Goal: Task Accomplishment & Management: Manage account settings

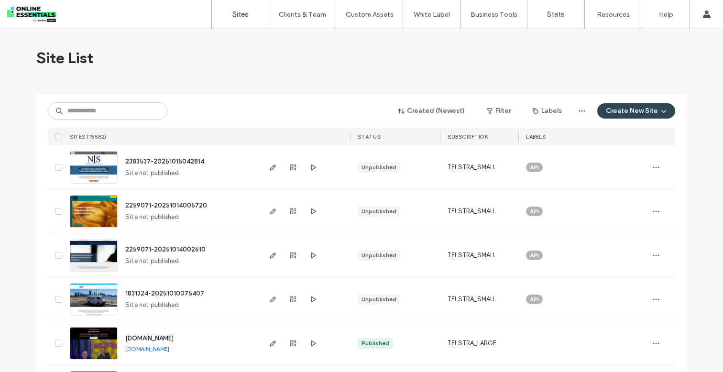
drag, startPoint x: 0, startPoint y: 0, endPoint x: 533, endPoint y: 38, distance: 534.5
click at [523, 39] on div "Site List" at bounding box center [361, 57] width 650 height 57
click at [645, 42] on label "Account" at bounding box center [643, 38] width 25 height 7
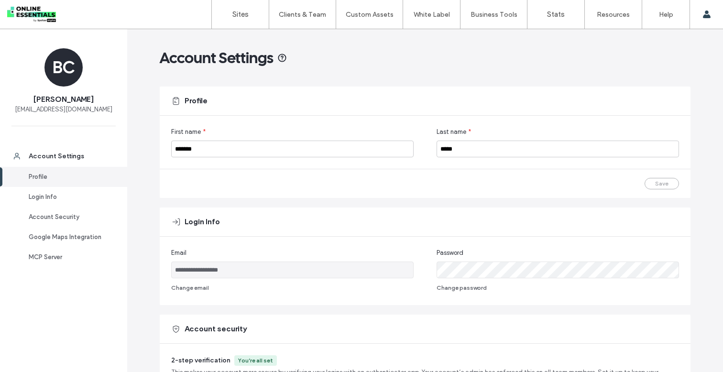
scroll to position [362, 0]
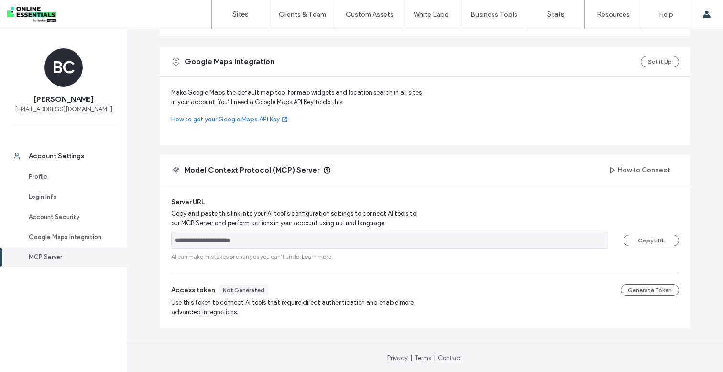
click at [227, 228] on span "Copy and paste this link into your AI tool’s configuration settings to connect …" at bounding box center [297, 218] width 252 height 19
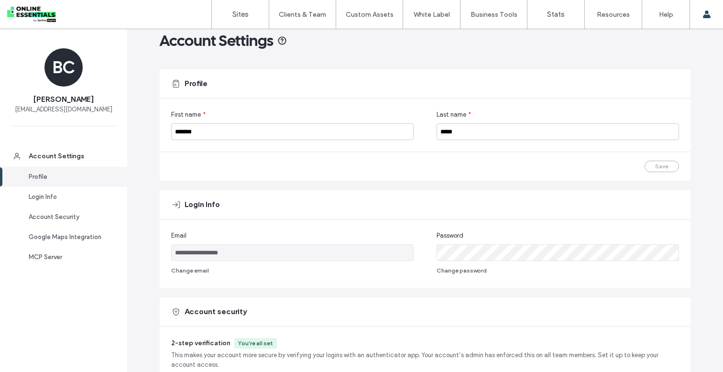
scroll to position [0, 0]
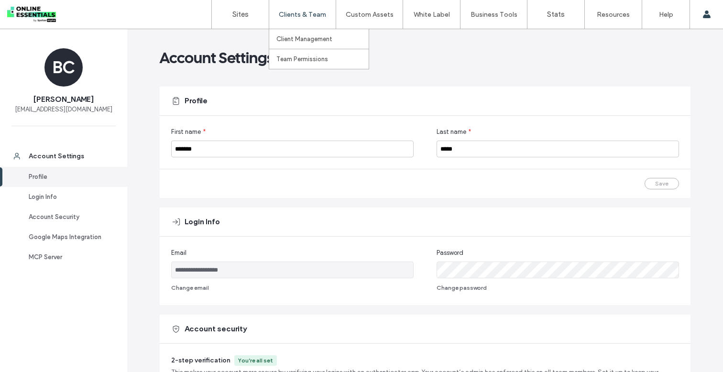
click at [294, 22] on div "Clients & Team" at bounding box center [302, 14] width 66 height 29
click at [286, 57] on label "Team Permissions" at bounding box center [302, 58] width 52 height 7
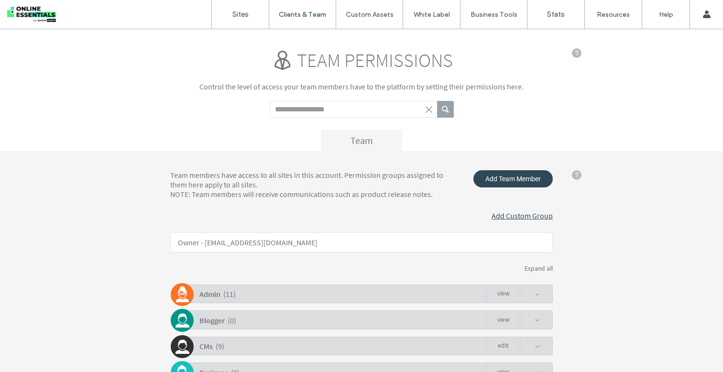
scroll to position [80, 0]
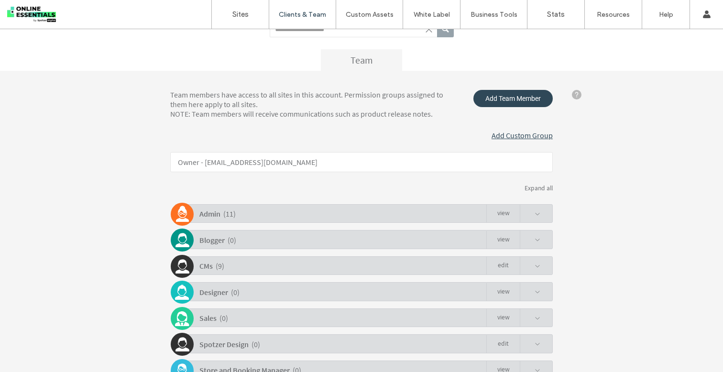
click at [237, 211] on div "Admin ( 11 ) view" at bounding box center [364, 213] width 378 height 19
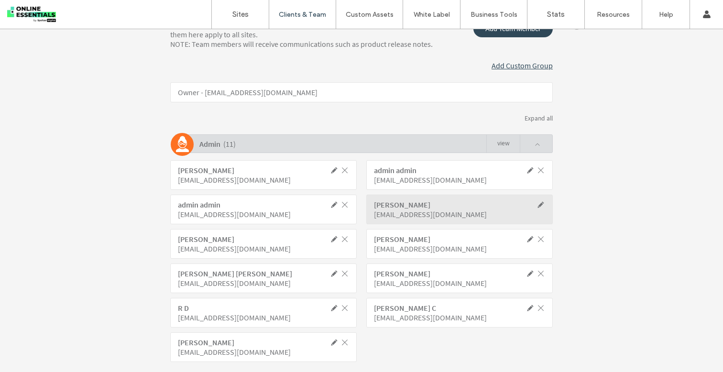
scroll to position [197, 0]
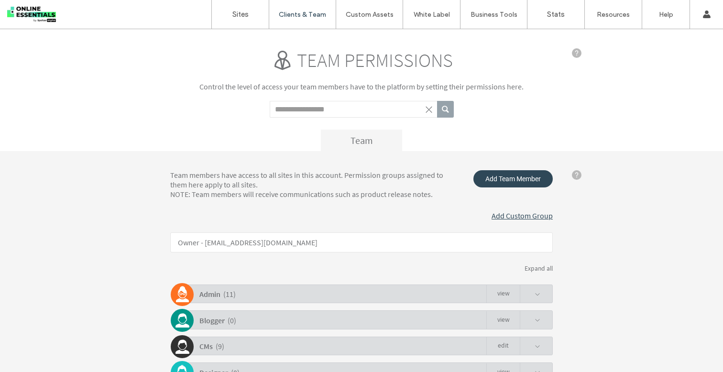
click at [223, 295] on div "( 11 )" at bounding box center [229, 294] width 12 height 17
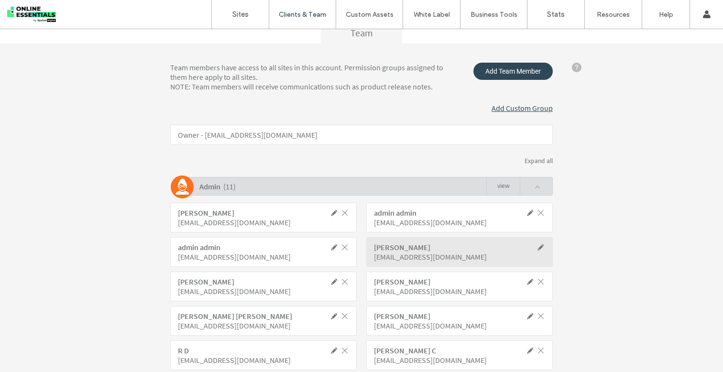
scroll to position [8, 0]
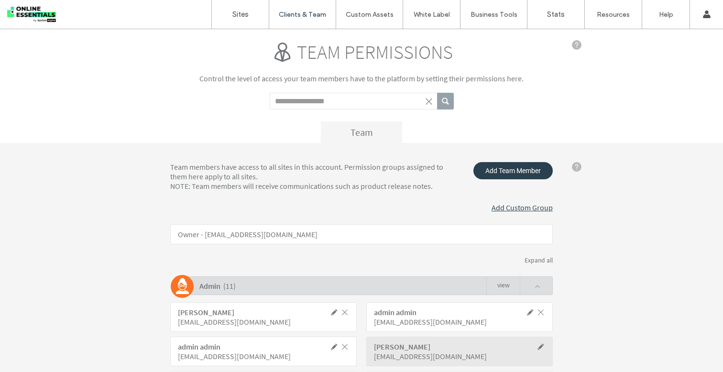
click at [509, 175] on span "Add Team Member" at bounding box center [512, 170] width 79 height 17
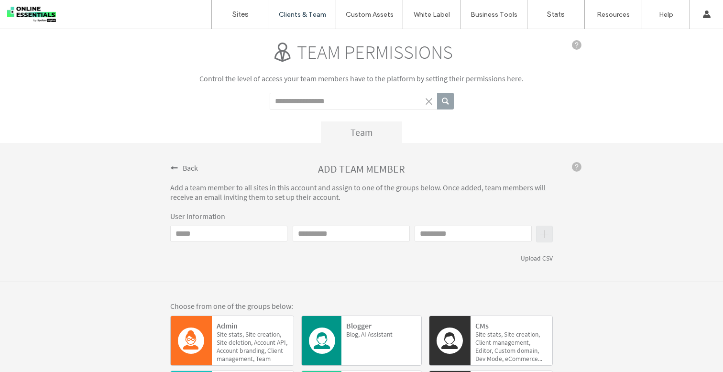
click at [257, 228] on input "Email" at bounding box center [228, 234] width 117 height 16
type input "**********"
type input "****"
type input "******"
click at [540, 234] on button "submit" at bounding box center [544, 234] width 17 height 17
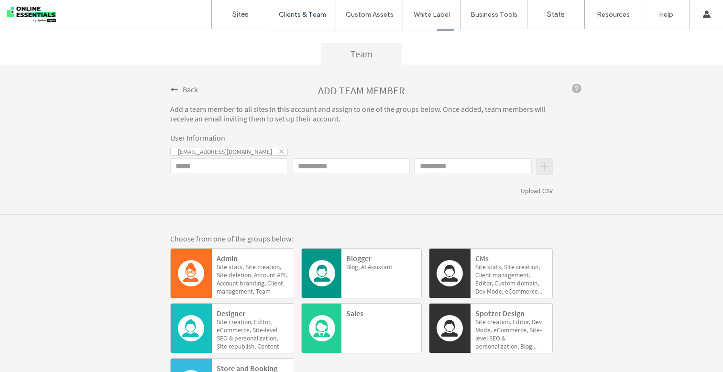
scroll to position [162, 0]
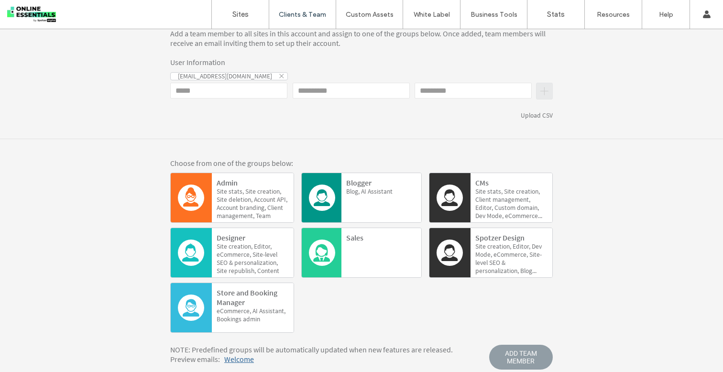
click at [246, 190] on span "Site" at bounding box center [250, 191] width 11 height 8
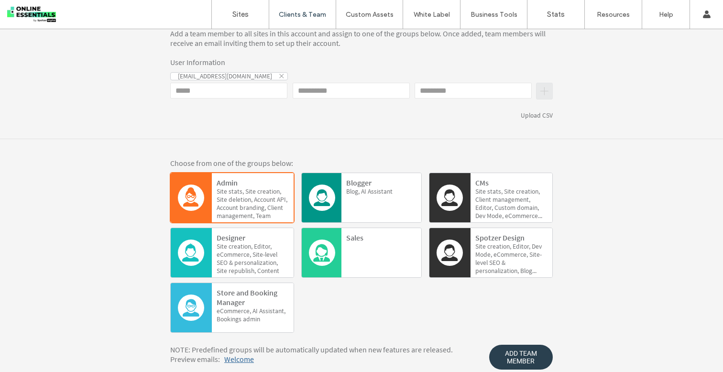
click at [514, 357] on span "ADD TEAM MEMBER" at bounding box center [521, 357] width 64 height 25
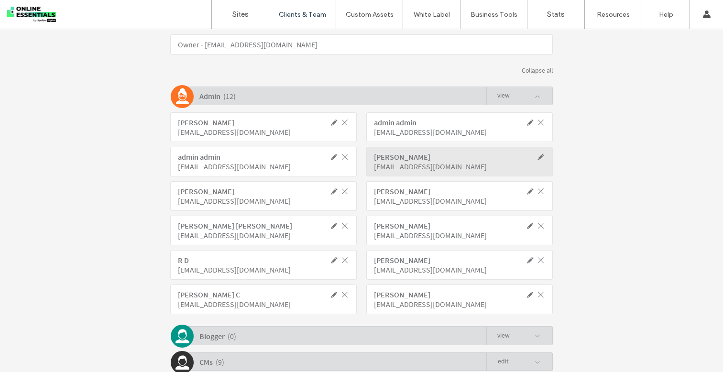
scroll to position [196, 0]
